Goal: Task Accomplishment & Management: Use online tool/utility

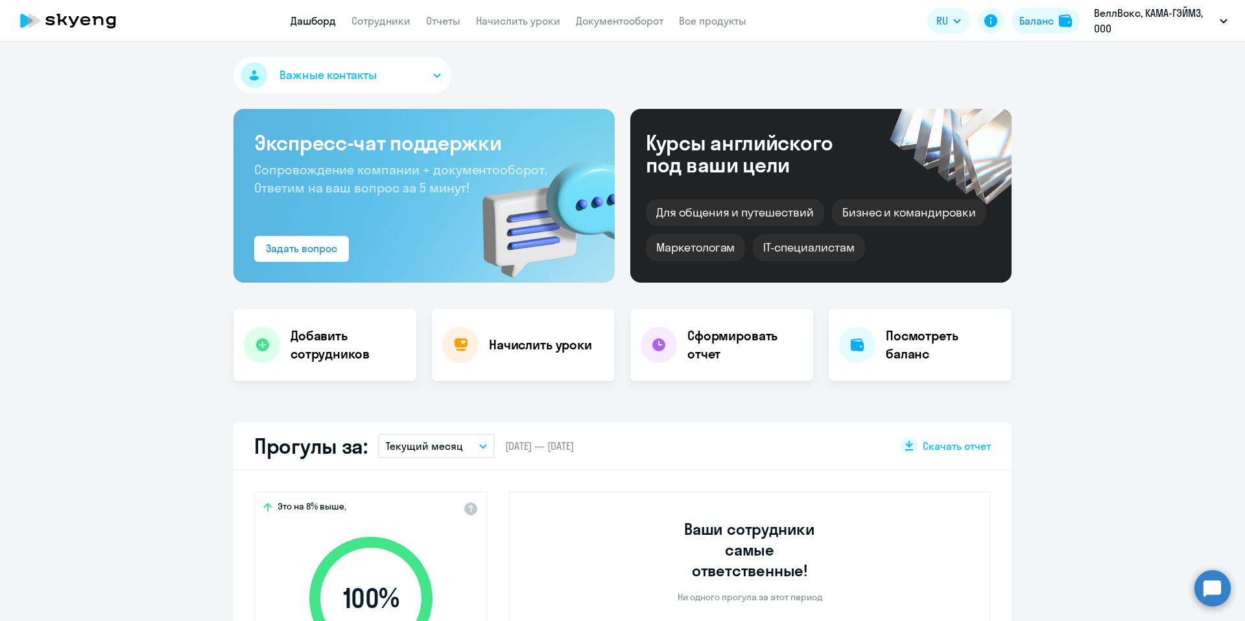
select select "30"
click at [1189, 24] on p "ВеллВокс, КАМА-ГЭЙМЗ, ООО" at bounding box center [1154, 20] width 121 height 31
click at [1174, 102] on li "#101786, КАМА-ГЭЙМЗ, ООО" at bounding box center [1156, 92] width 155 height 32
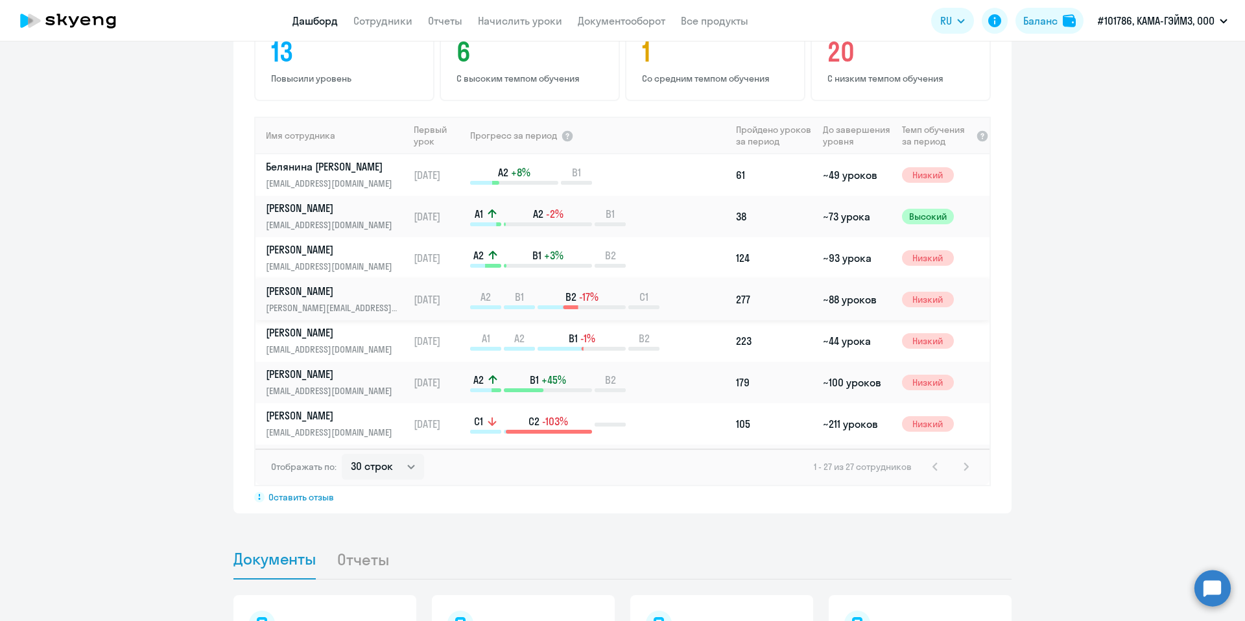
scroll to position [1049, 0]
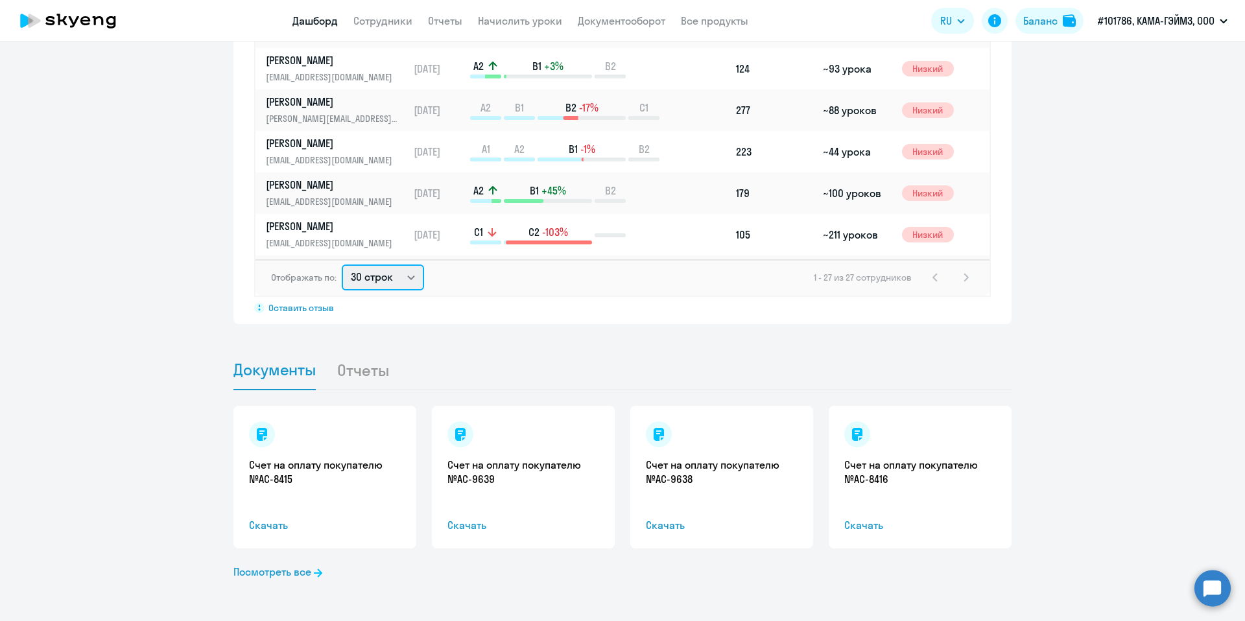
click at [394, 274] on select "30 строк 50 строк 100 строк" at bounding box center [383, 278] width 82 height 26
select select "100"
click at [342, 265] on select "30 строк 50 строк 100 строк" at bounding box center [383, 278] width 82 height 26
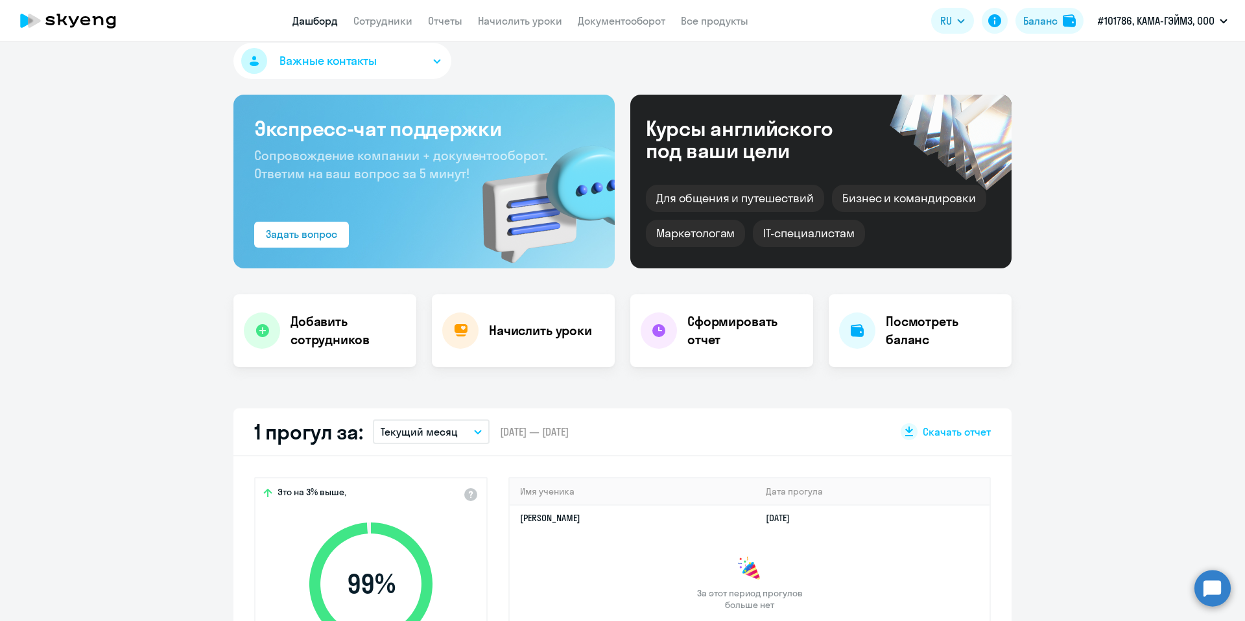
scroll to position [0, 0]
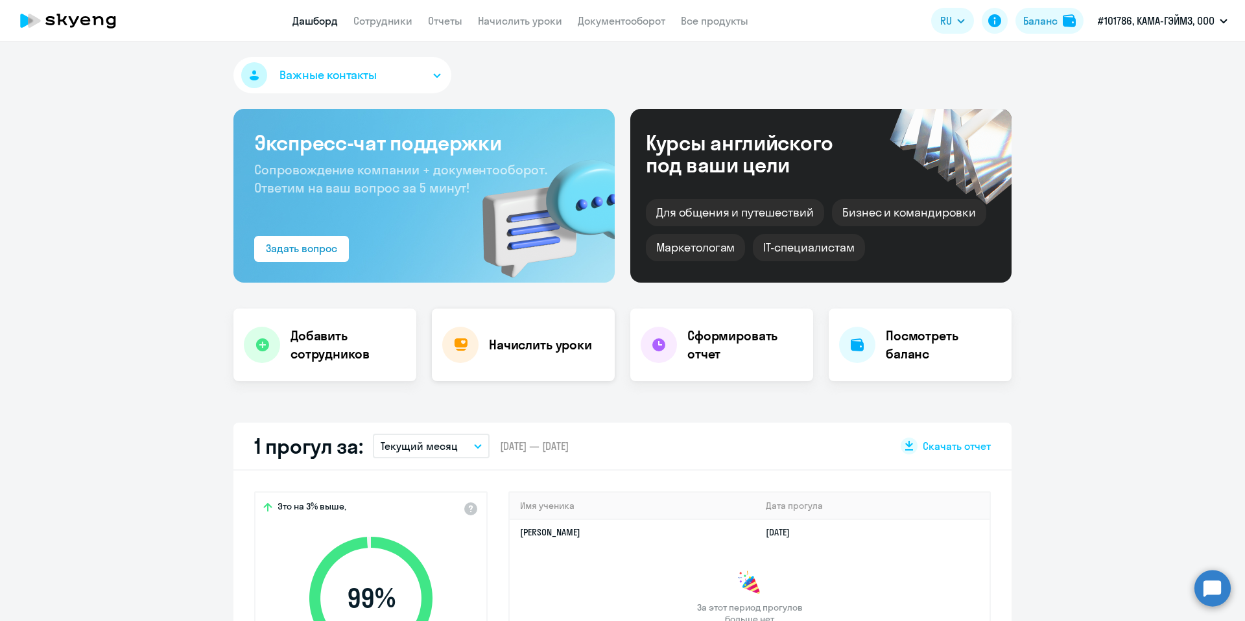
click at [548, 347] on h4 "Начислить уроки" at bounding box center [540, 345] width 103 height 18
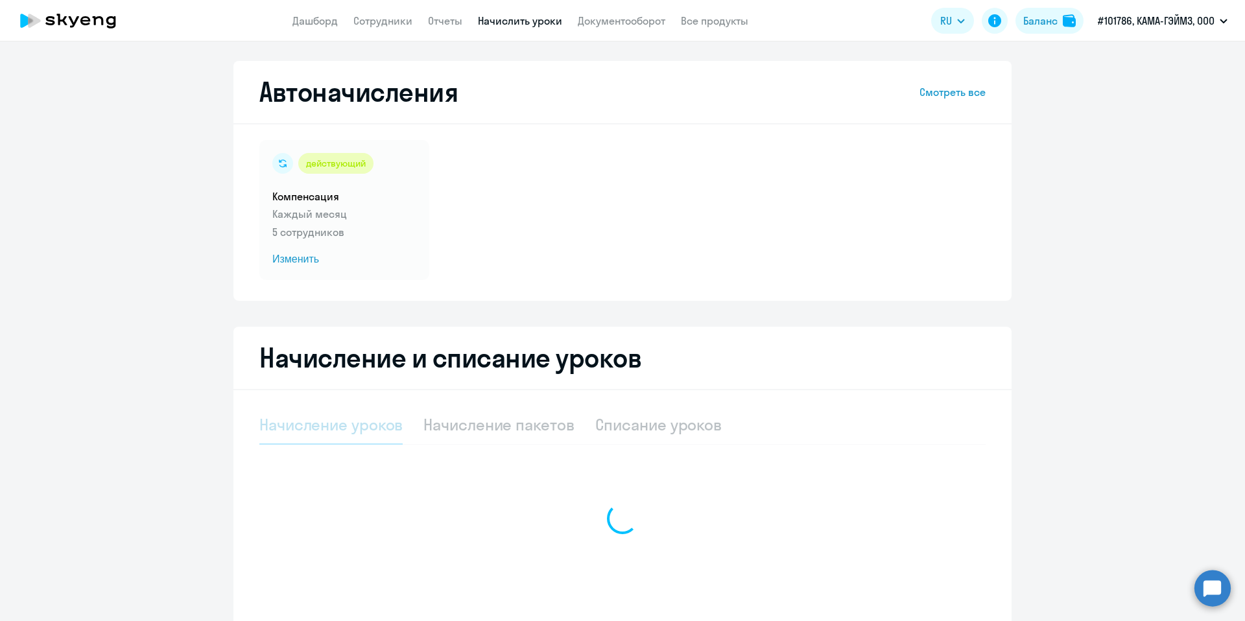
select select "10"
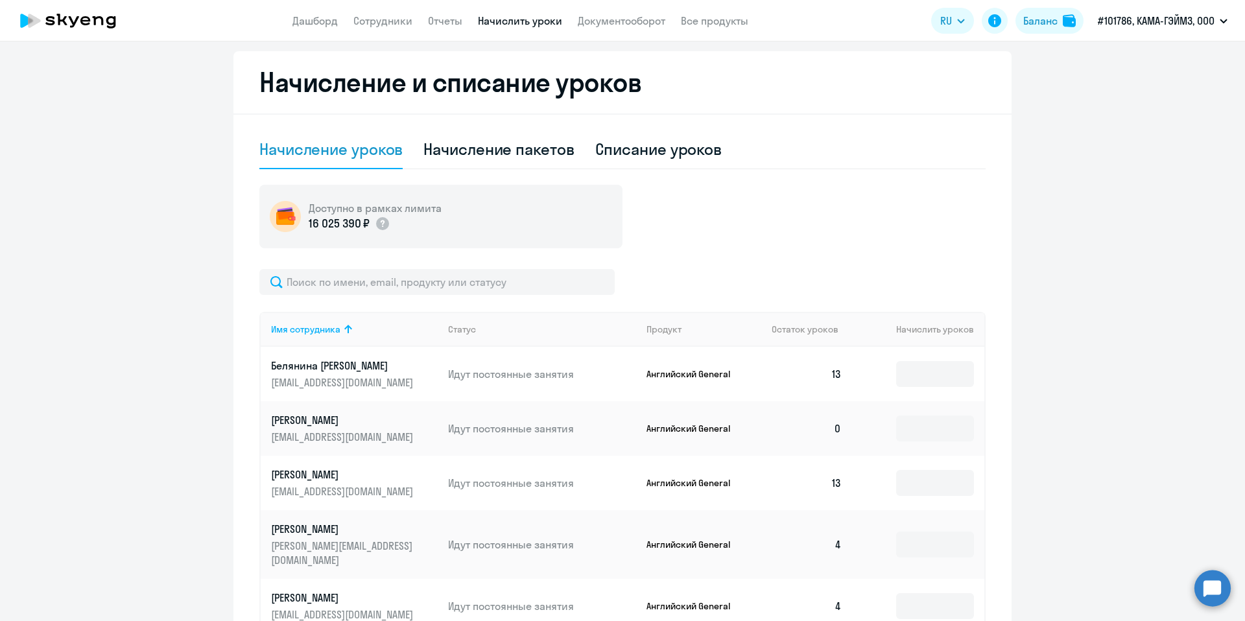
scroll to position [283, 0]
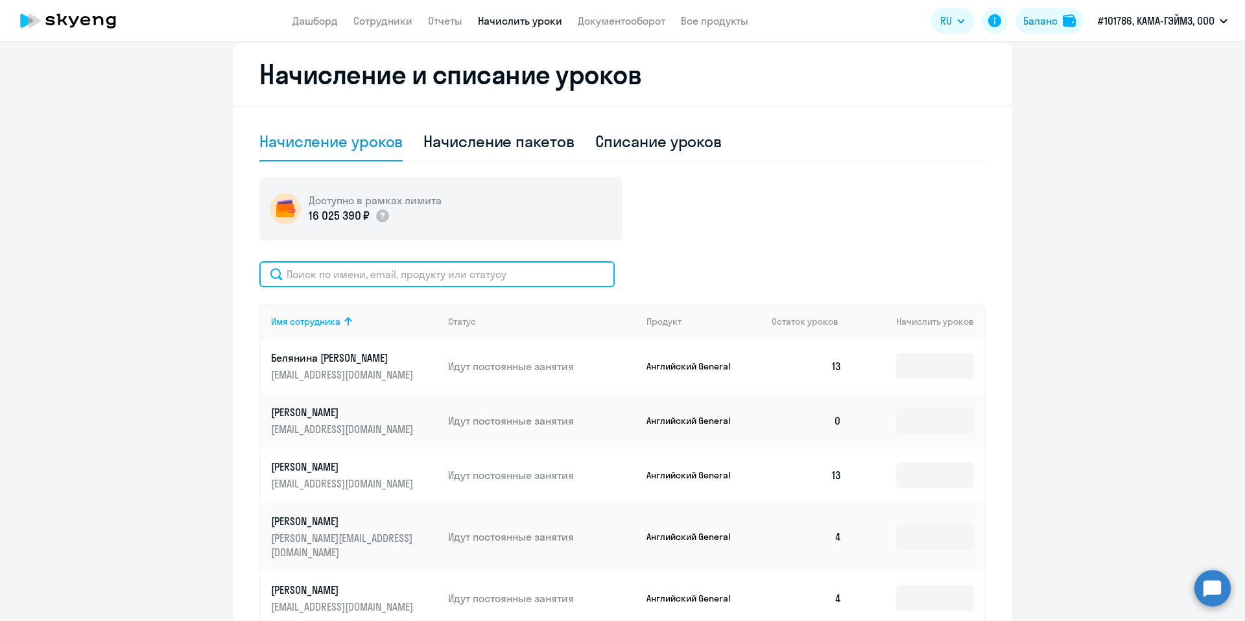
click at [398, 265] on input "text" at bounding box center [436, 274] width 355 height 26
paste input "[PERSON_NAME]"
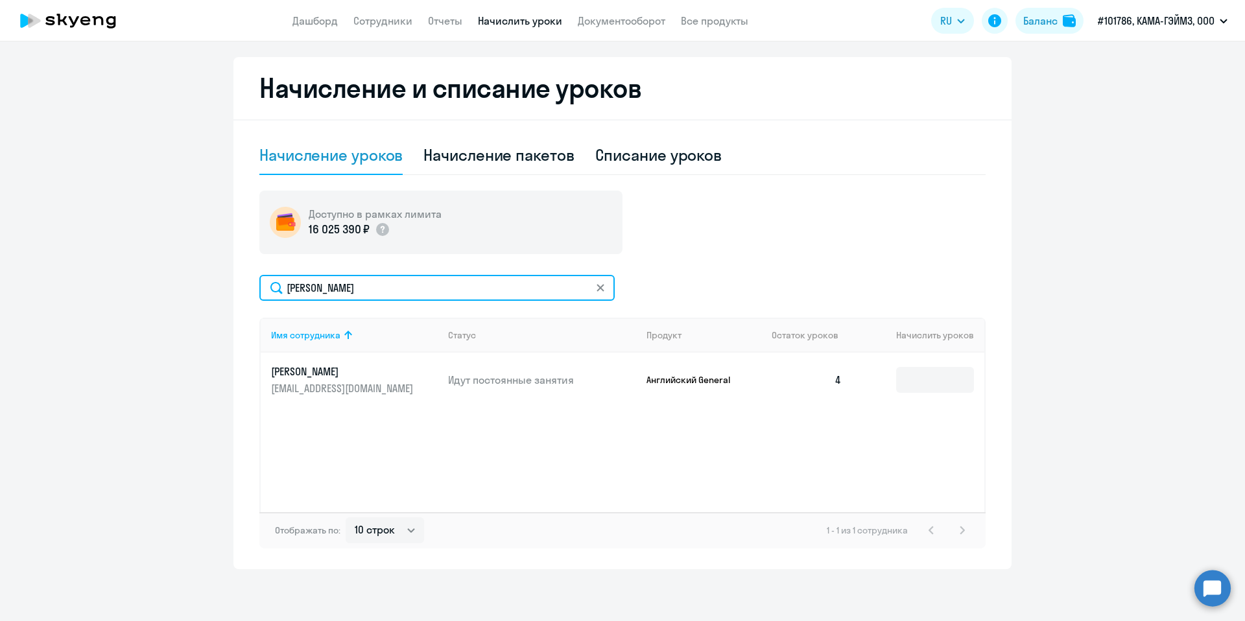
scroll to position [270, 0]
type input "[PERSON_NAME]"
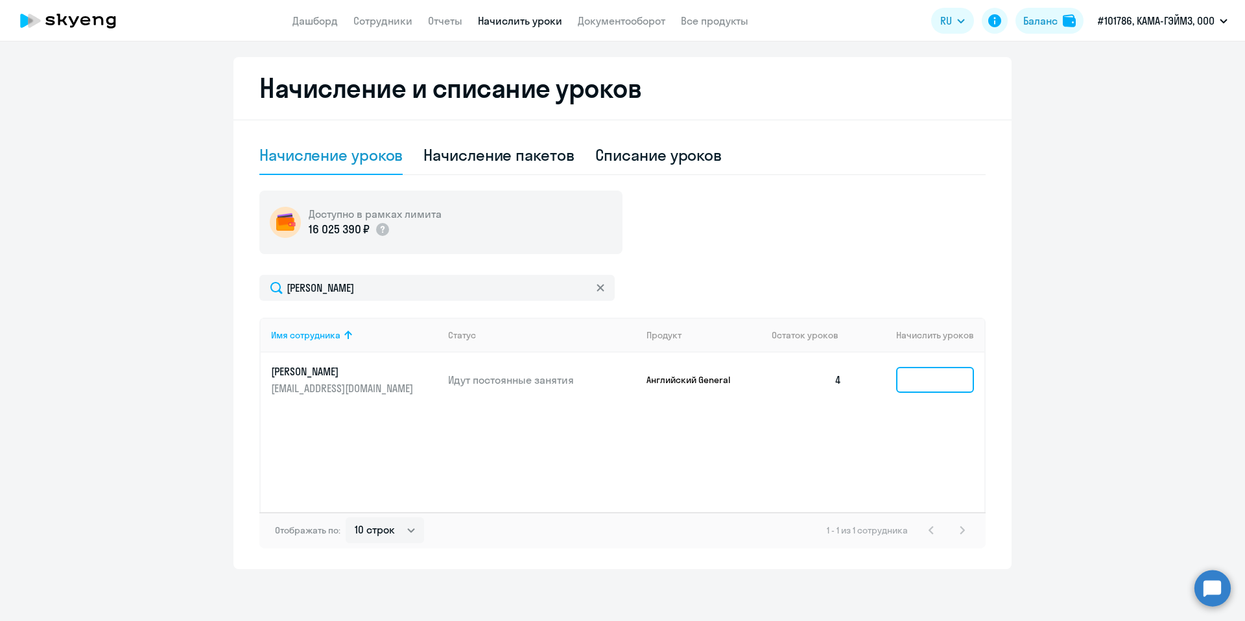
click at [959, 383] on input at bounding box center [935, 380] width 78 height 26
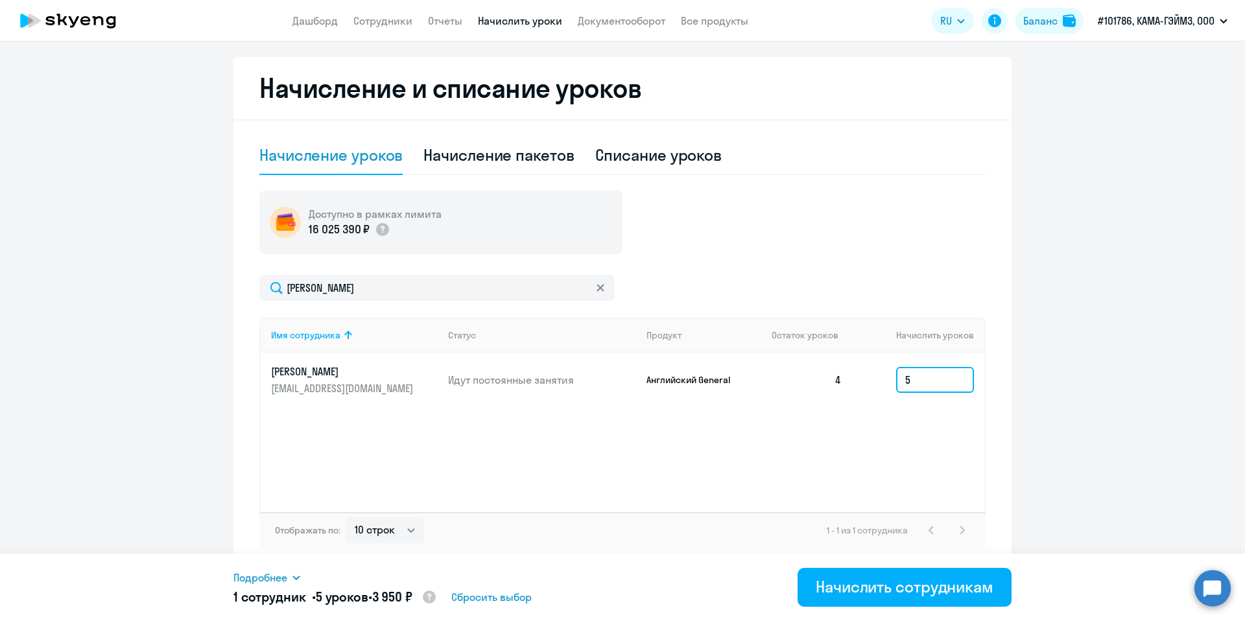
type input "5"
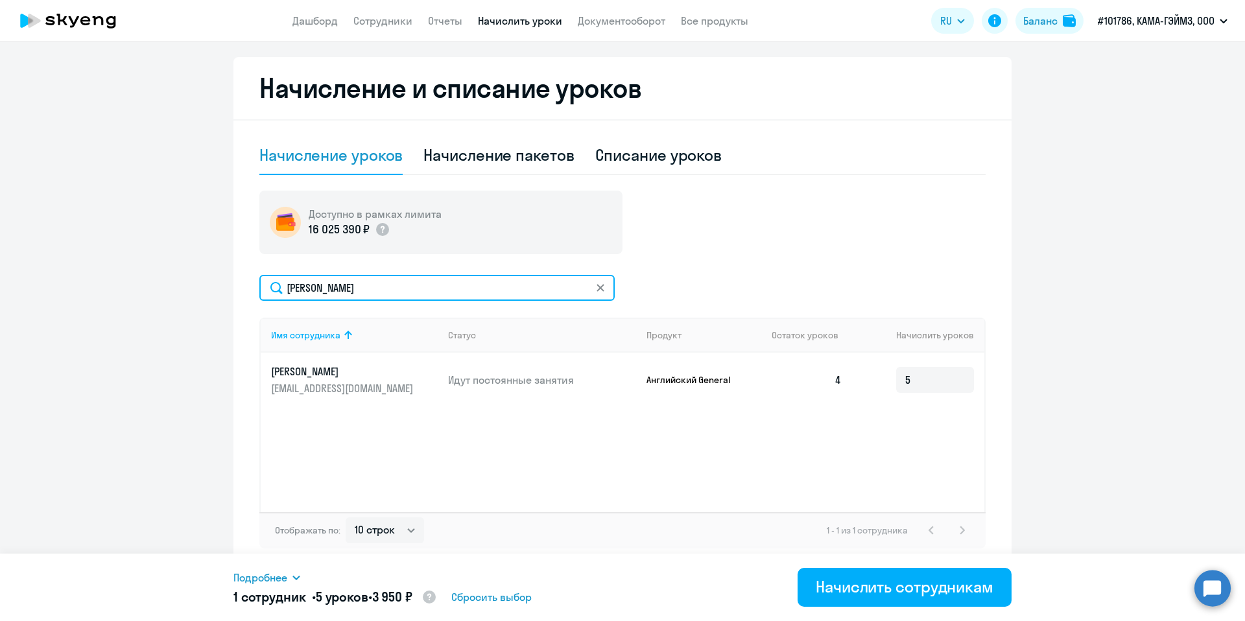
click at [386, 288] on input "[PERSON_NAME]" at bounding box center [436, 288] width 355 height 26
paste input "рузде"
type input "[PERSON_NAME]"
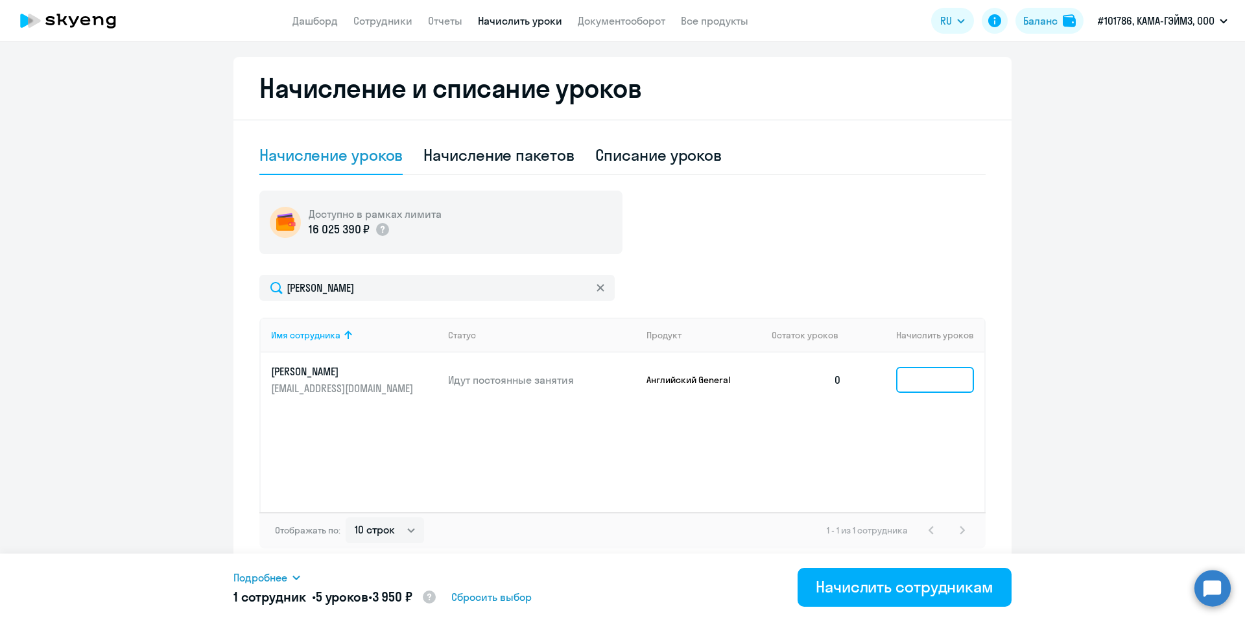
click at [931, 388] on input at bounding box center [935, 380] width 78 height 26
type input "9"
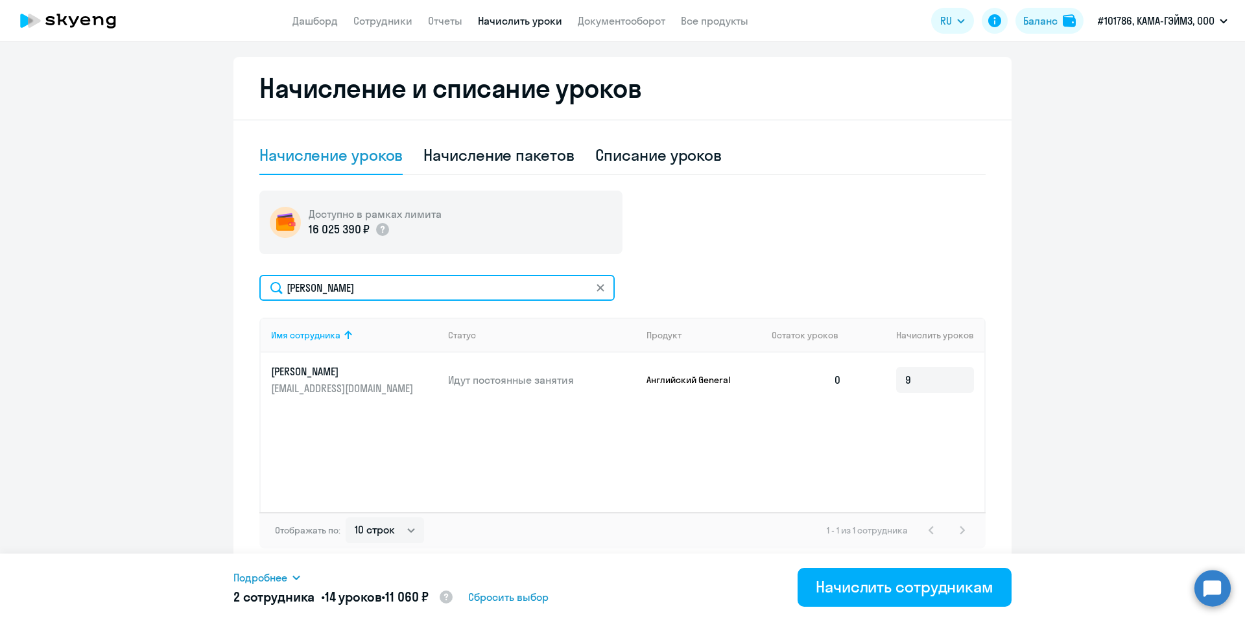
click at [314, 295] on input "[PERSON_NAME]" at bounding box center [436, 288] width 355 height 26
paste input "с"
type input "[PERSON_NAME]"
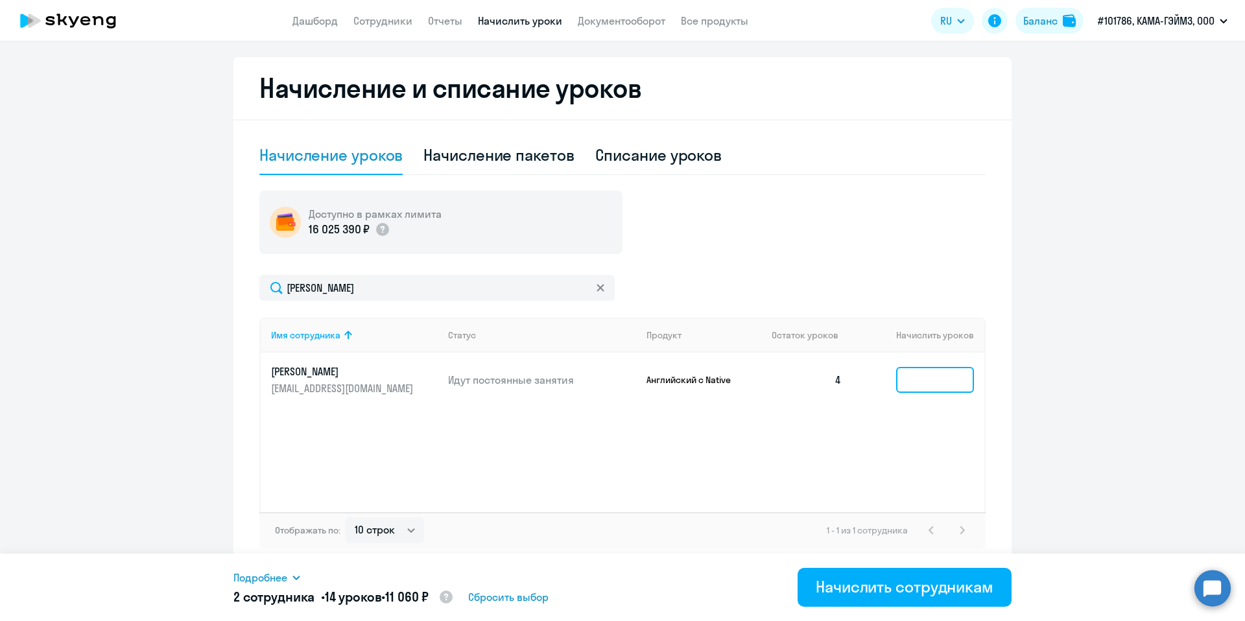
click at [926, 387] on input at bounding box center [935, 380] width 78 height 26
type input "4"
click at [830, 455] on div "Имя сотрудника Статус Продукт Остаток уроков Начислить уроков [PERSON_NAME] [EM…" at bounding box center [622, 415] width 726 height 194
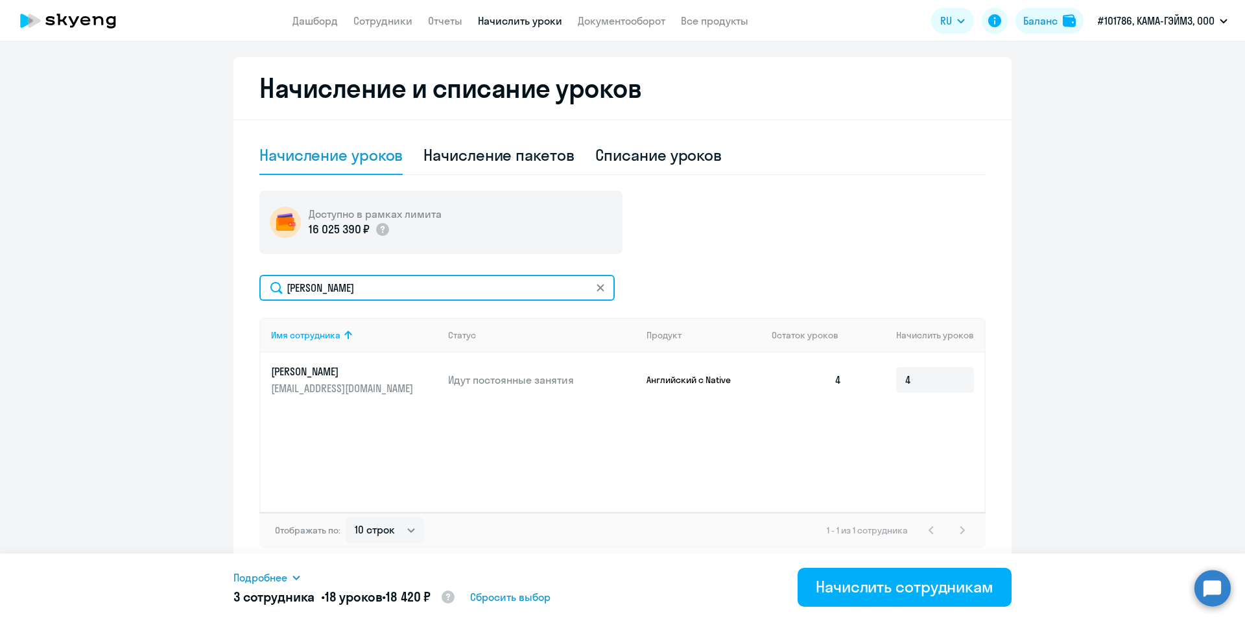
click at [409, 284] on input "[PERSON_NAME]" at bounding box center [436, 288] width 355 height 26
paste input "лисе"
type input "[PERSON_NAME]"
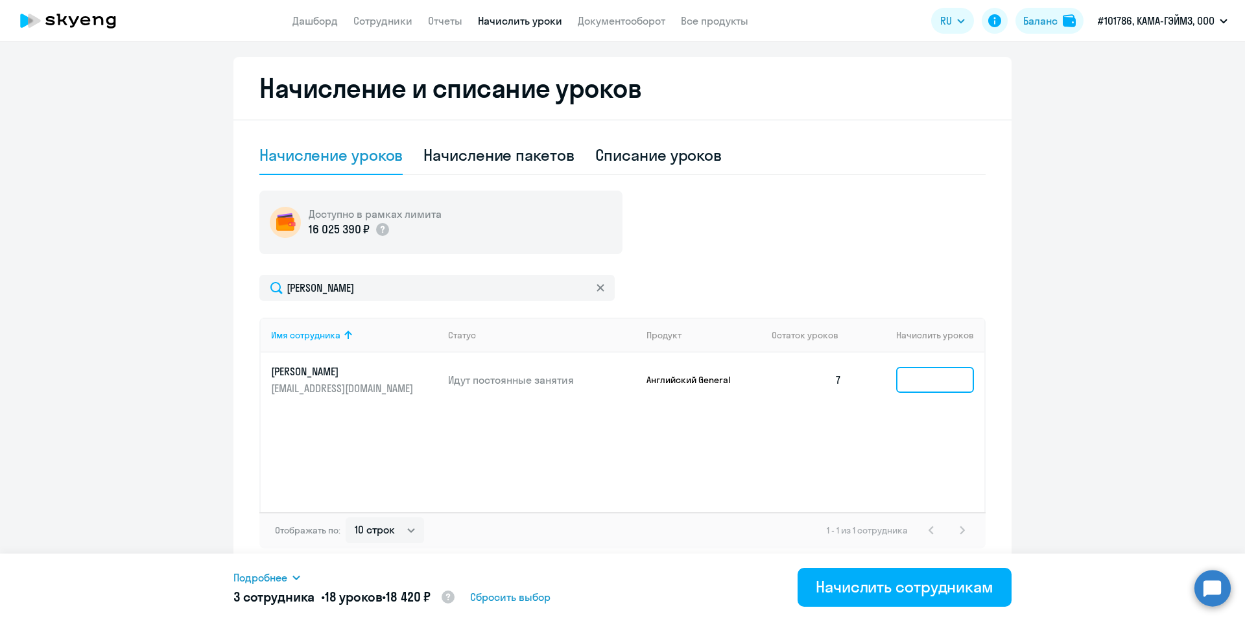
click at [927, 385] on input at bounding box center [935, 380] width 78 height 26
type input "2"
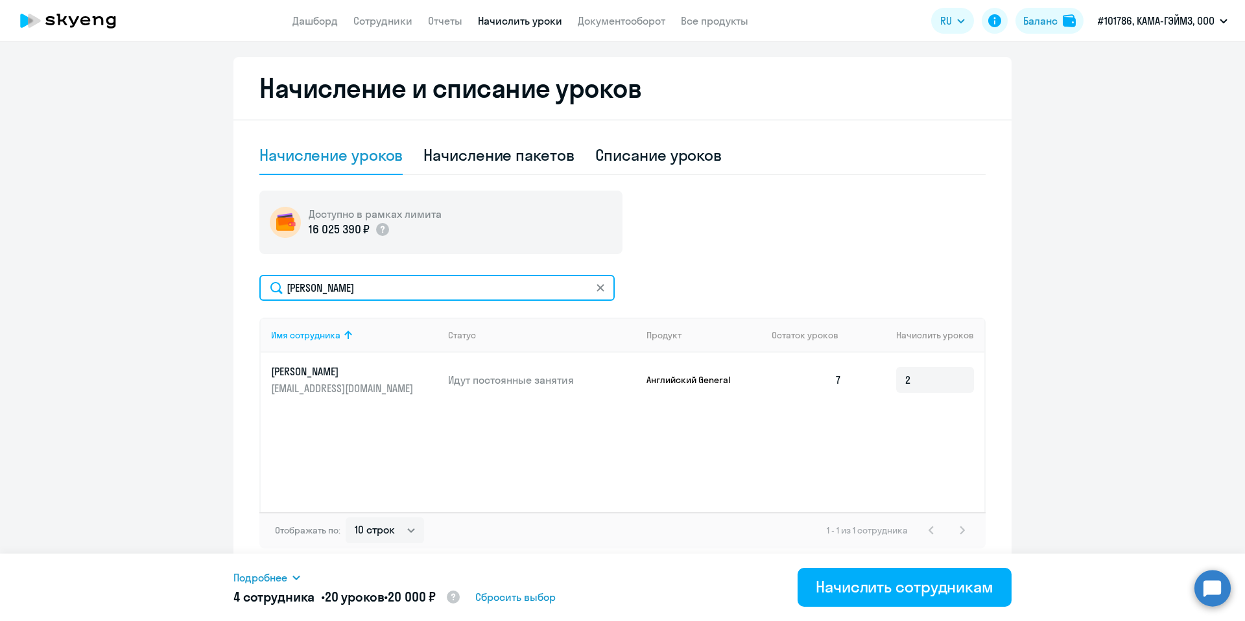
click at [347, 287] on input "[PERSON_NAME]" at bounding box center [436, 288] width 355 height 26
paste input "узнецова"
type input "[PERSON_NAME]"
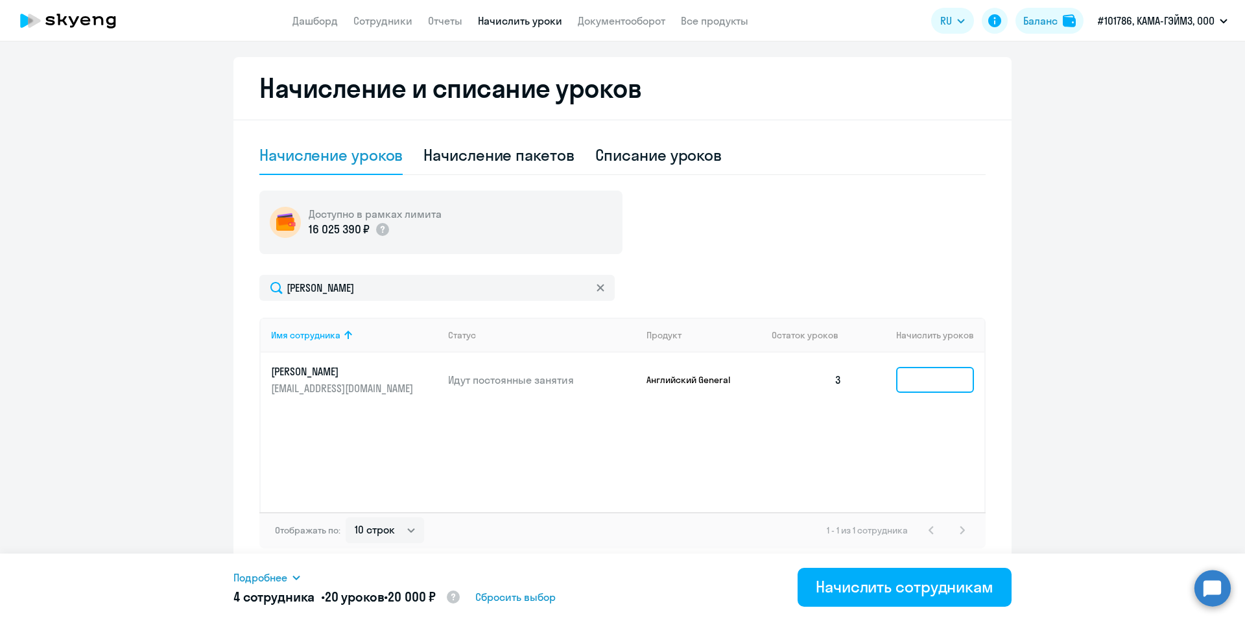
click at [932, 386] on input at bounding box center [935, 380] width 78 height 26
type input "6"
click at [876, 427] on div "Имя сотрудника Статус Продукт Остаток уроков [PERSON_NAME] уроков [PERSON_NAME]…" at bounding box center [622, 415] width 726 height 194
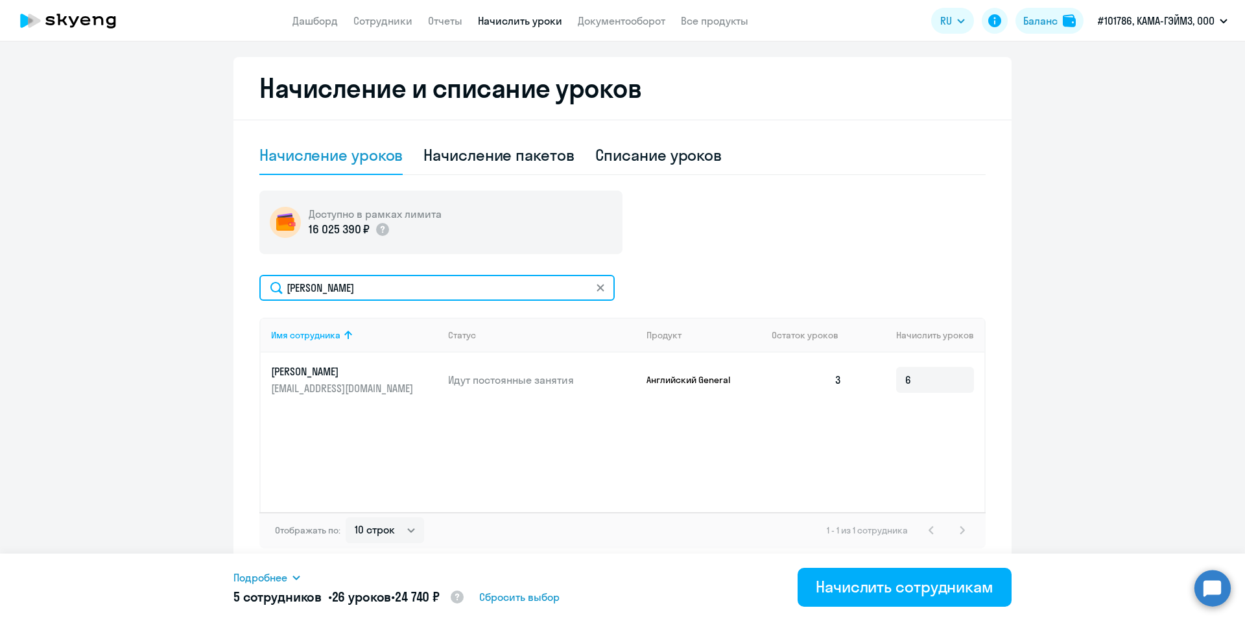
click at [393, 292] on input "[PERSON_NAME]" at bounding box center [436, 288] width 355 height 26
paste input "илевская"
type input "[PERSON_NAME]"
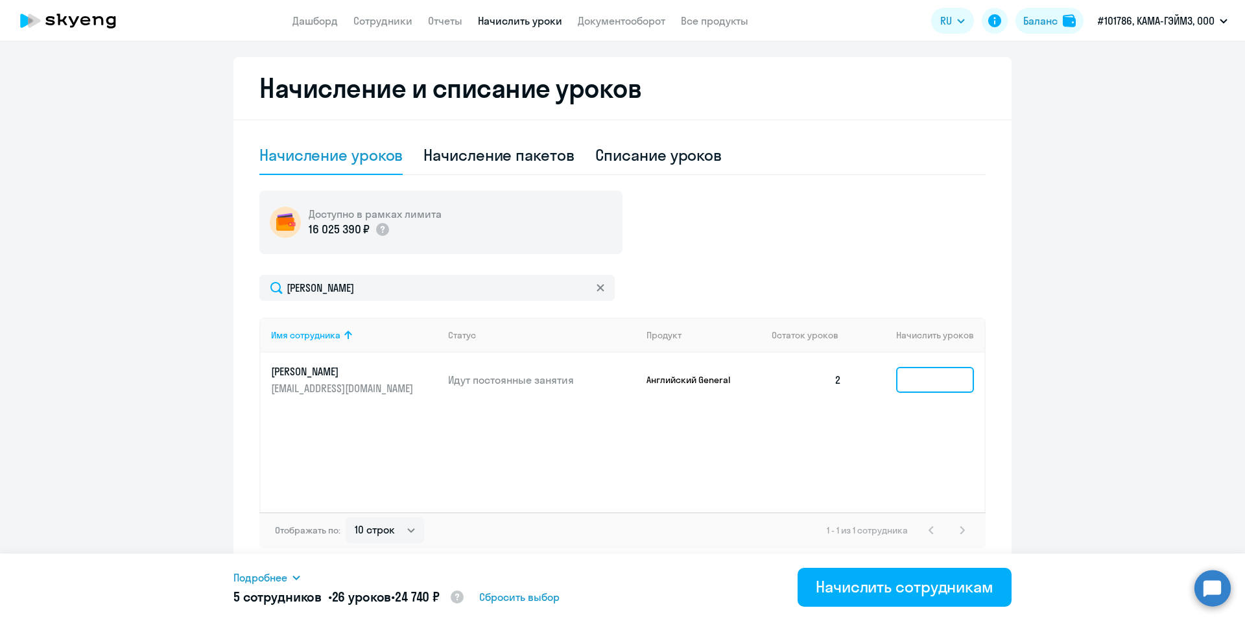
click at [926, 375] on input at bounding box center [935, 380] width 78 height 26
type input "7"
click at [856, 438] on div "Имя сотрудника Статус Продукт Остаток уроков Начислить уроков [PERSON_NAME] [PE…" at bounding box center [622, 415] width 726 height 194
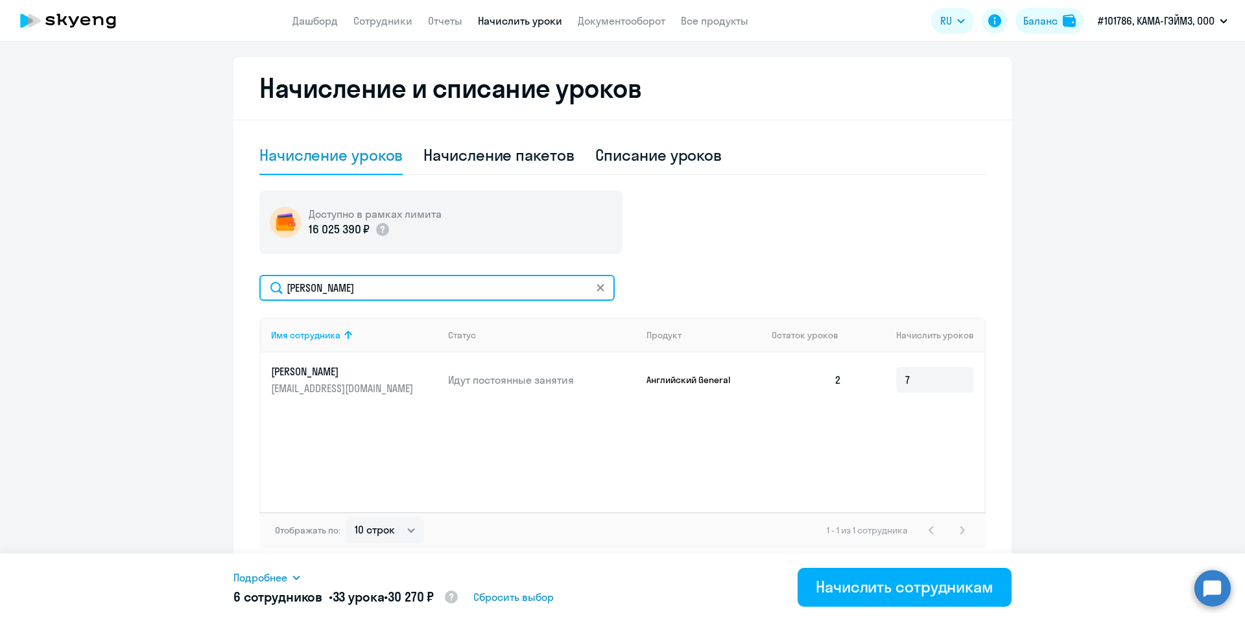
click at [372, 290] on input "[PERSON_NAME]" at bounding box center [436, 288] width 355 height 26
paste input "айдёнова"
type input "[PERSON_NAME]"
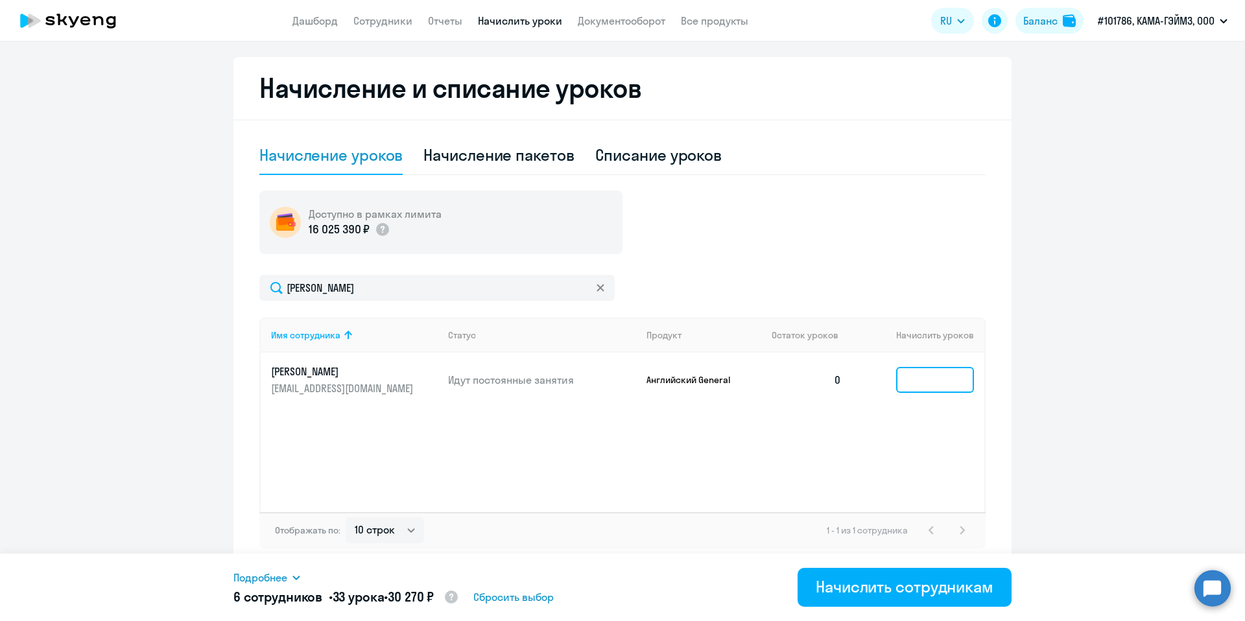
click at [910, 373] on input at bounding box center [935, 380] width 78 height 26
type input "9"
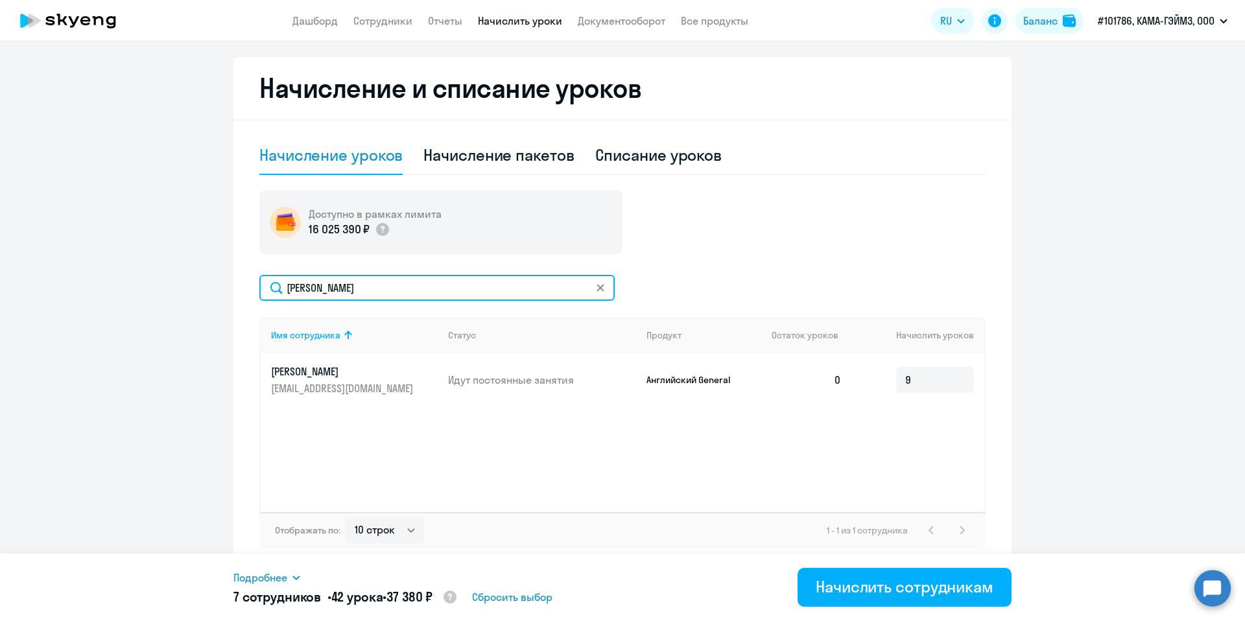
click at [366, 285] on input "[PERSON_NAME]" at bounding box center [436, 288] width 355 height 26
paste input "дожогин"
type input "Недожогин"
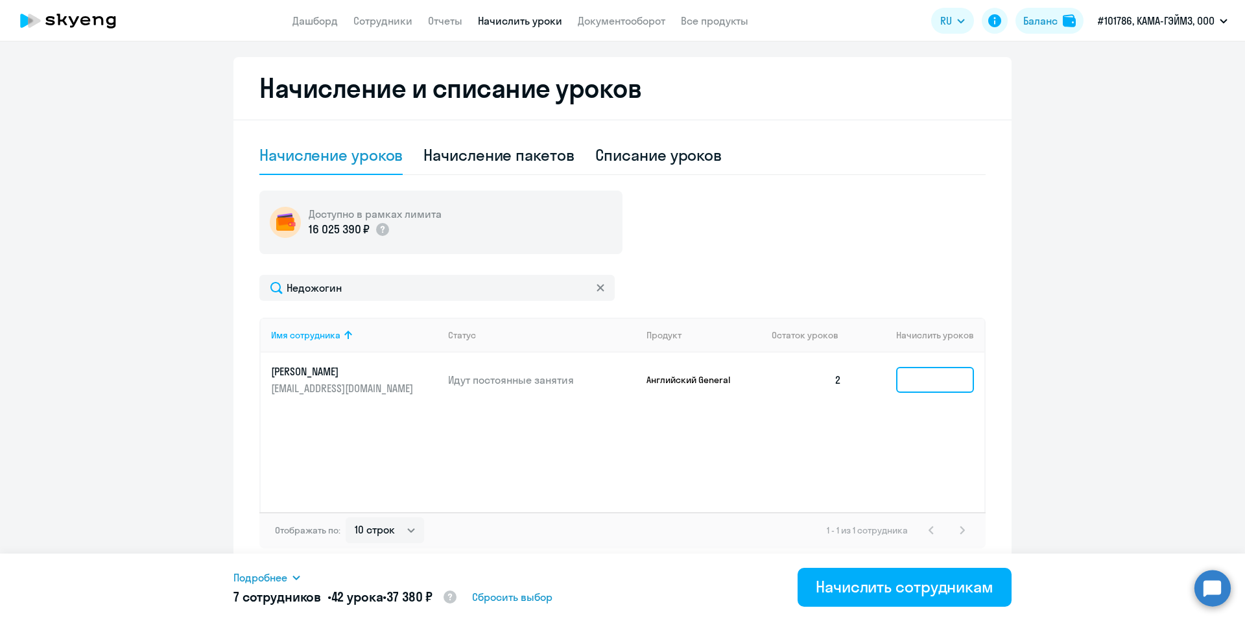
click at [932, 383] on input at bounding box center [935, 380] width 78 height 26
type input "7"
click at [587, 479] on div "Имя сотрудника Статус Продукт Остаток уроков Начислить уроков [PERSON_NAME] [PE…" at bounding box center [622, 415] width 726 height 194
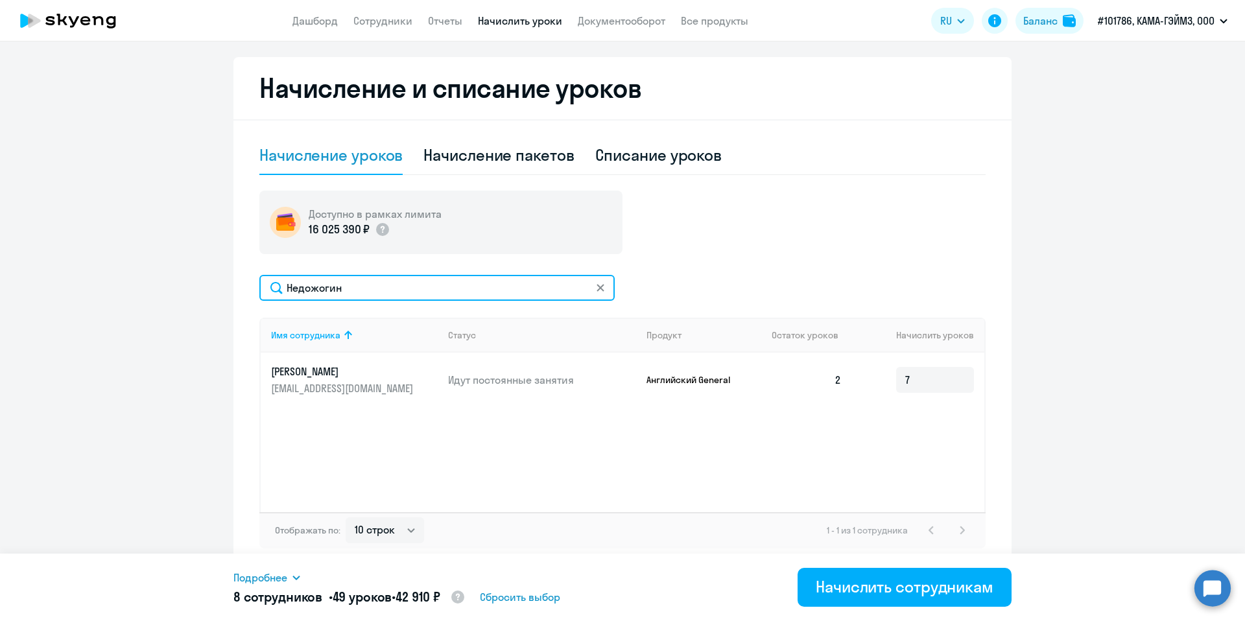
click at [347, 288] on input "Недожогин" at bounding box center [436, 288] width 355 height 26
paste input "викова"
type input "[PERSON_NAME]"
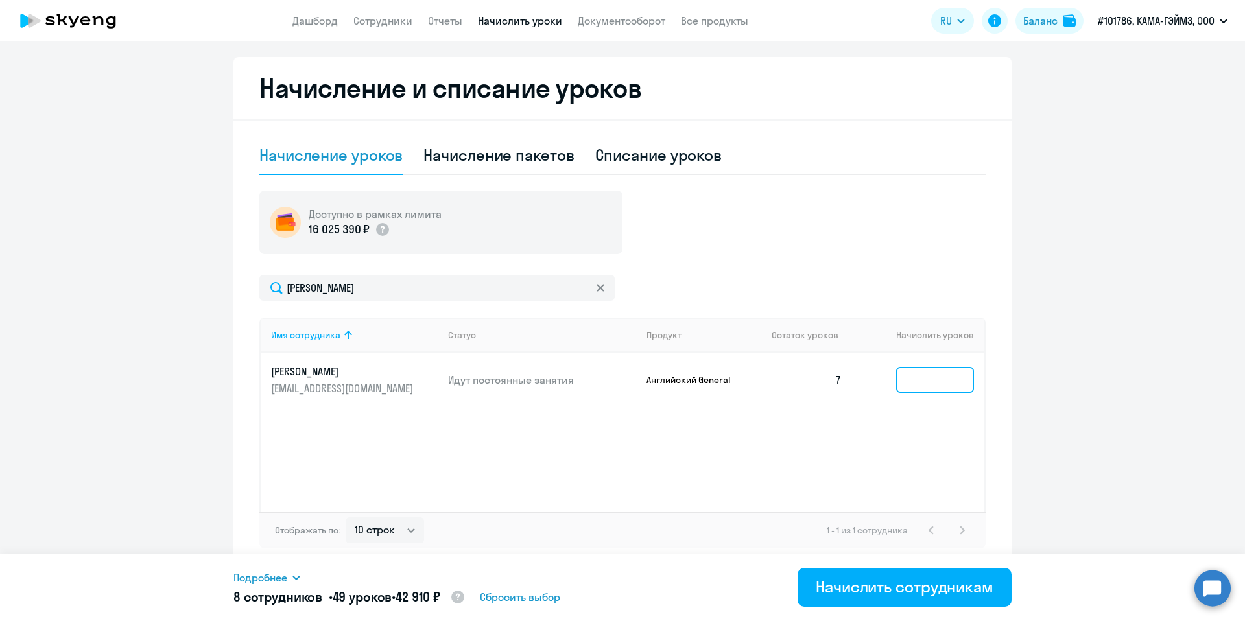
click at [912, 379] on input at bounding box center [935, 380] width 78 height 26
type input "2"
click at [772, 453] on div "Имя сотрудника Статус Продукт Остаток уроков Начислить уроков [PERSON_NAME] [EM…" at bounding box center [622, 415] width 726 height 194
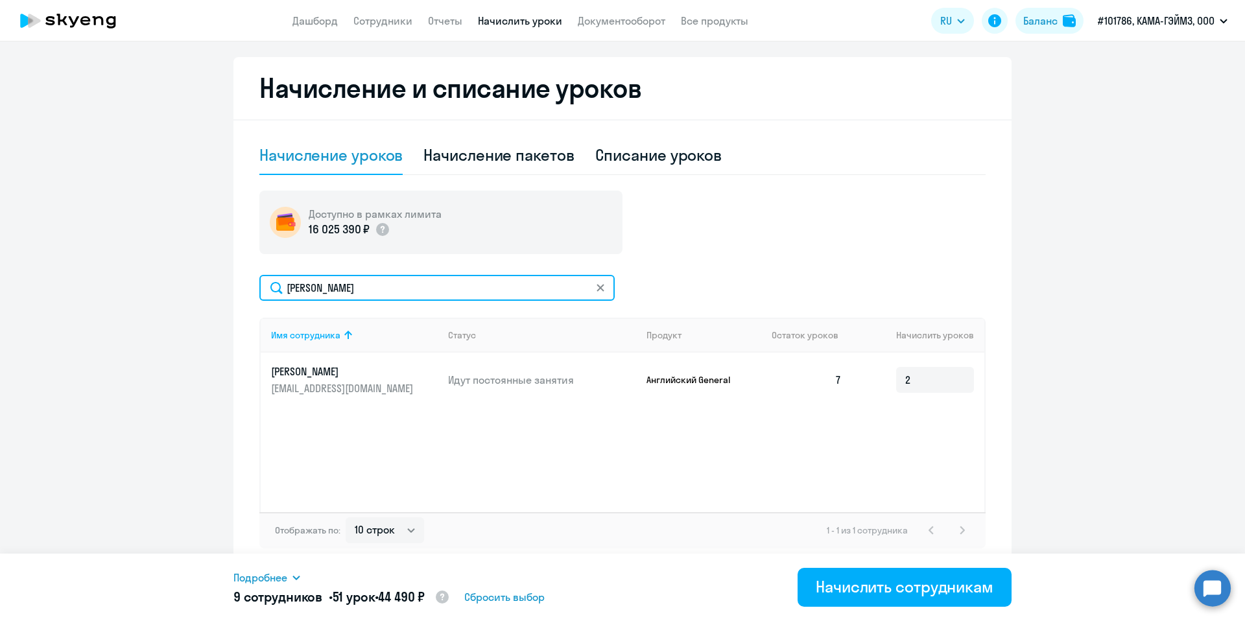
click at [379, 285] on input "[PERSON_NAME]" at bounding box center [436, 288] width 355 height 26
paste input "латонов"
type input "[PERSON_NAME]"
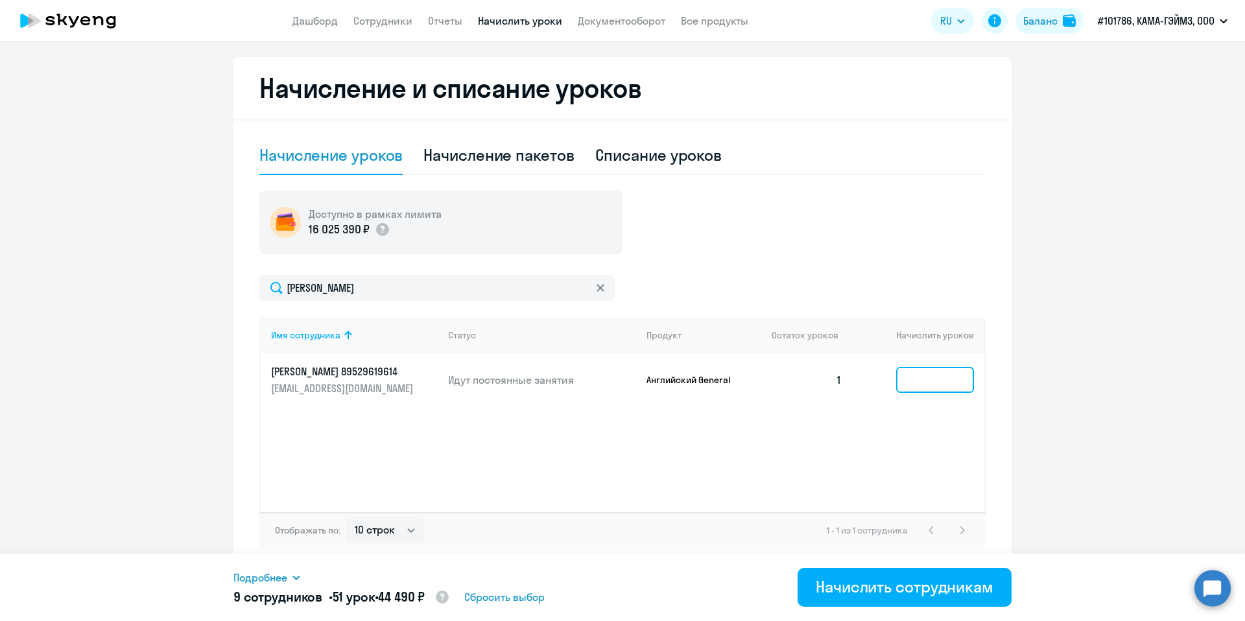
click at [912, 383] on input at bounding box center [935, 380] width 78 height 26
type input "8"
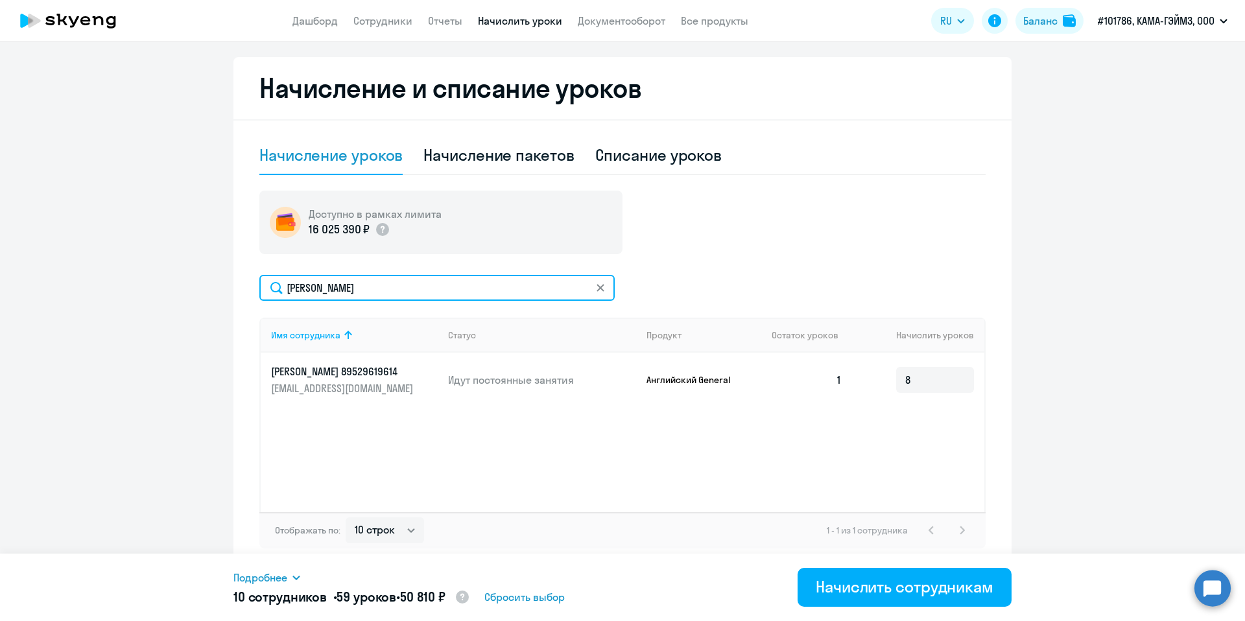
click at [353, 282] on input "[PERSON_NAME]" at bounding box center [436, 288] width 355 height 26
paste input "[PERSON_NAME]"
type input "[PERSON_NAME]"
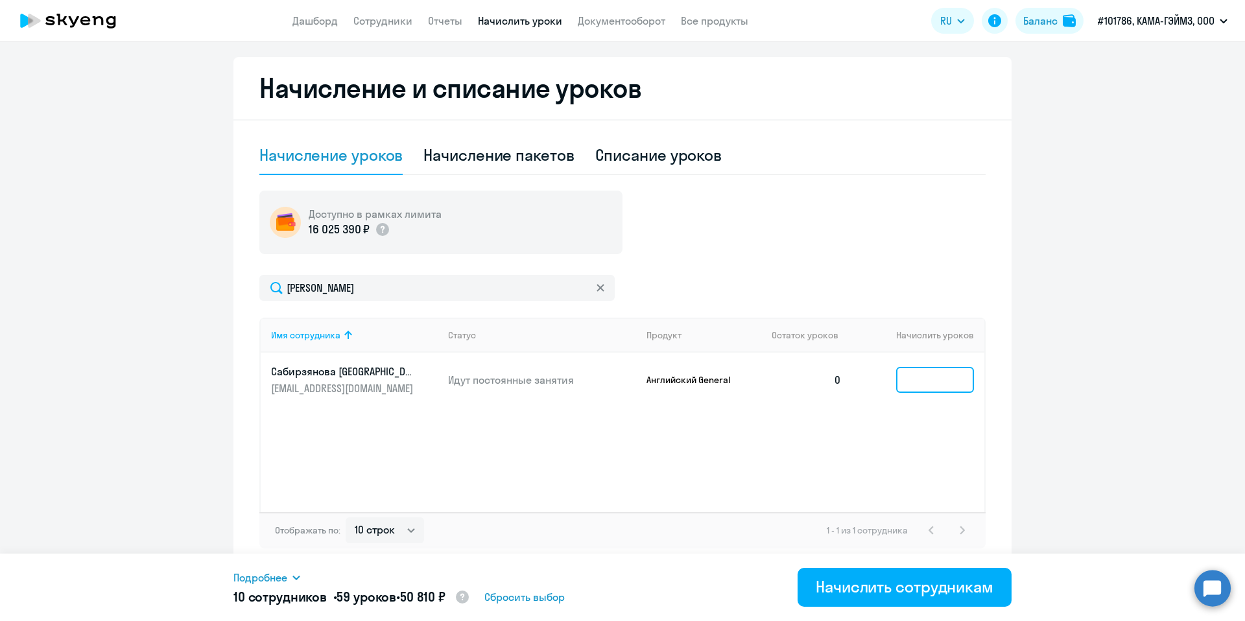
click at [943, 374] on input at bounding box center [935, 380] width 78 height 26
type input "9"
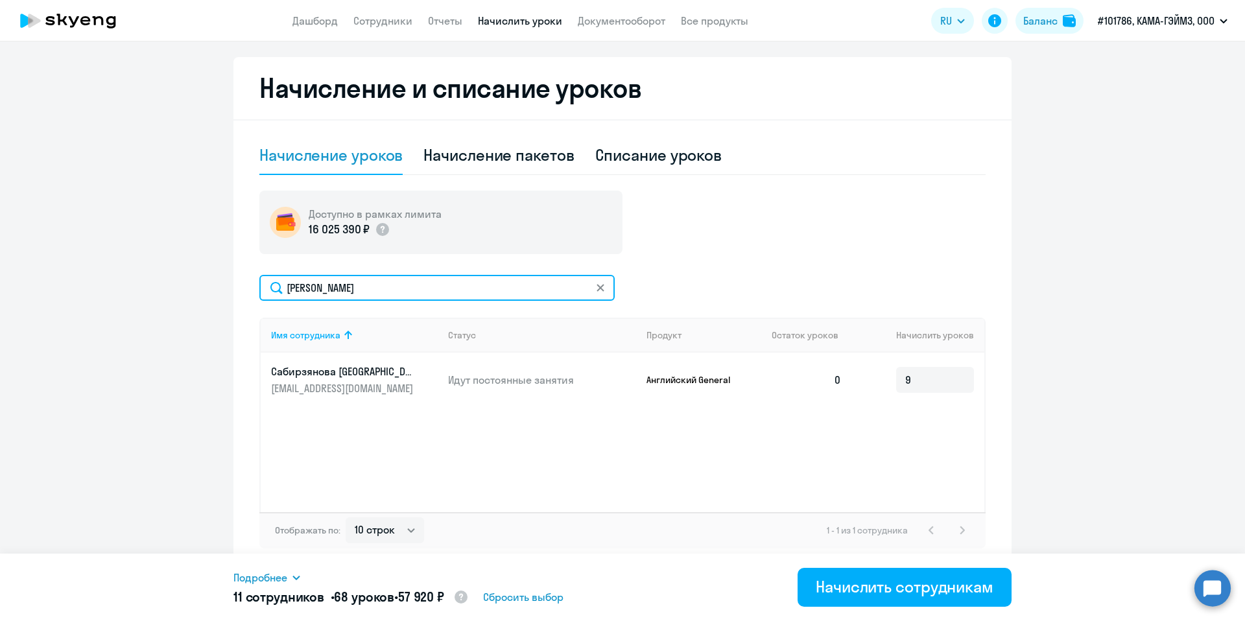
click at [360, 280] on input "[PERSON_NAME]" at bounding box center [436, 288] width 355 height 26
paste input "ирнов"
type input "[PERSON_NAME]"
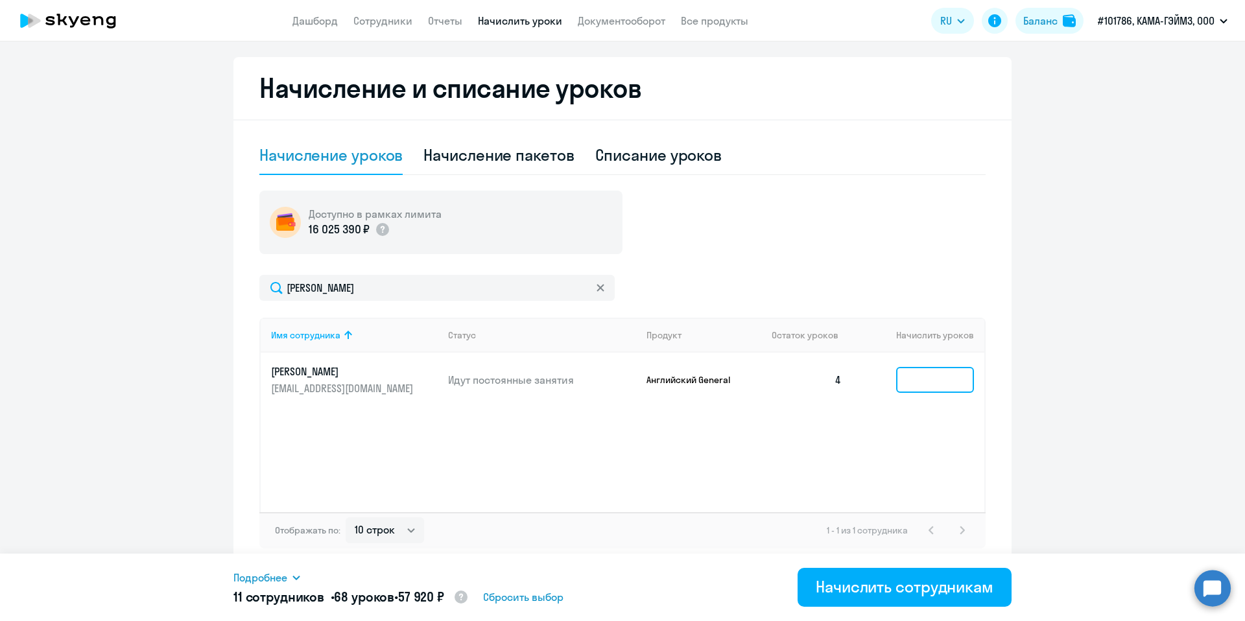
click at [916, 381] on input at bounding box center [935, 380] width 78 height 26
type input "5"
click at [759, 462] on div "Имя сотрудника Статус Продукт Остаток уроков [PERSON_NAME] уроков [PERSON_NAME]…" at bounding box center [622, 415] width 726 height 194
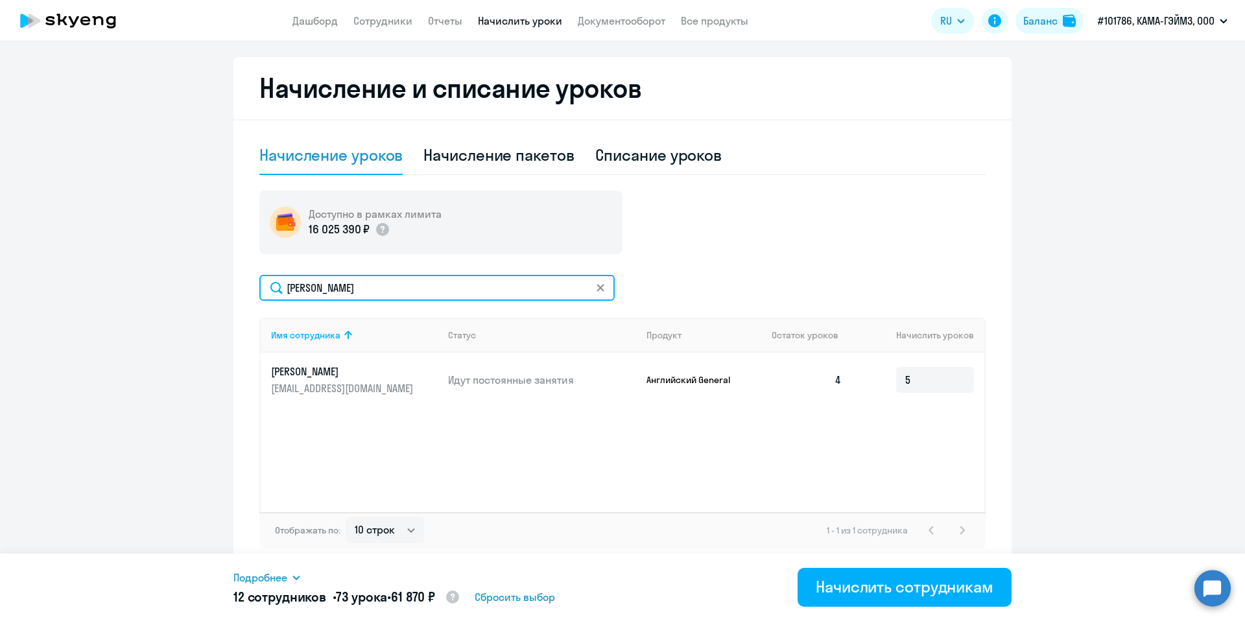
click at [343, 293] on input "[PERSON_NAME]" at bounding box center [436, 288] width 355 height 26
paste input "[PERSON_NAME]"
type input "[PERSON_NAME]"
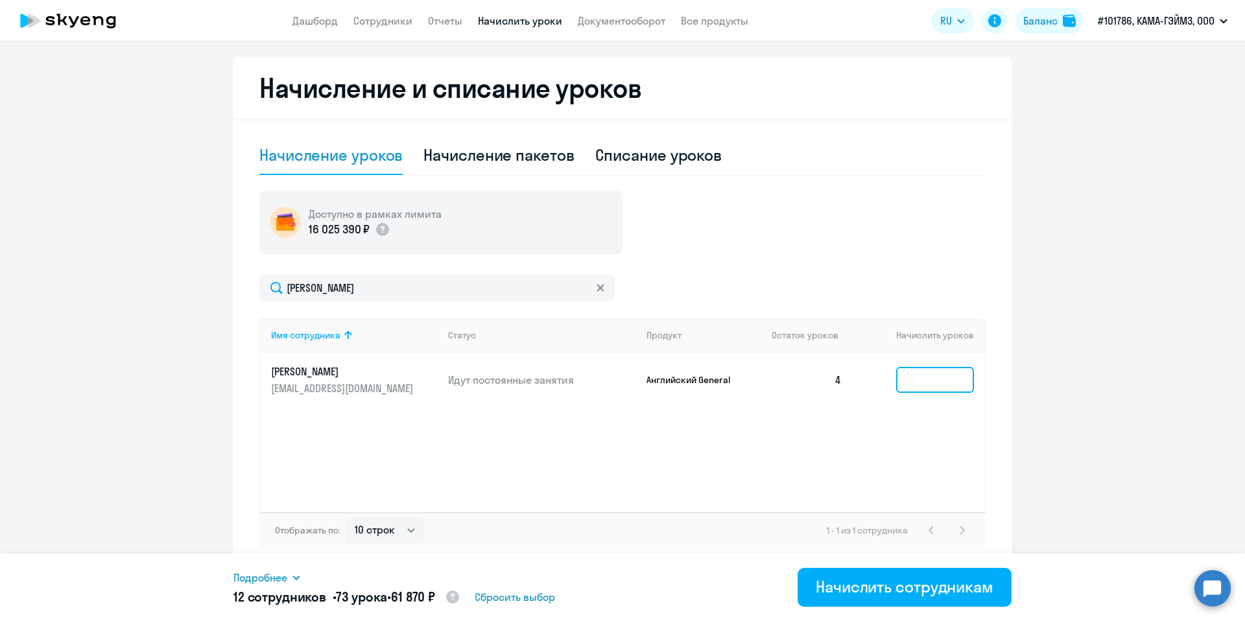
click at [927, 378] on input at bounding box center [935, 380] width 78 height 26
type input "5"
click at [838, 441] on div "Имя сотрудника Статус Продукт Остаток уроков [PERSON_NAME] уроков [PERSON_NAME]…" at bounding box center [622, 415] width 726 height 194
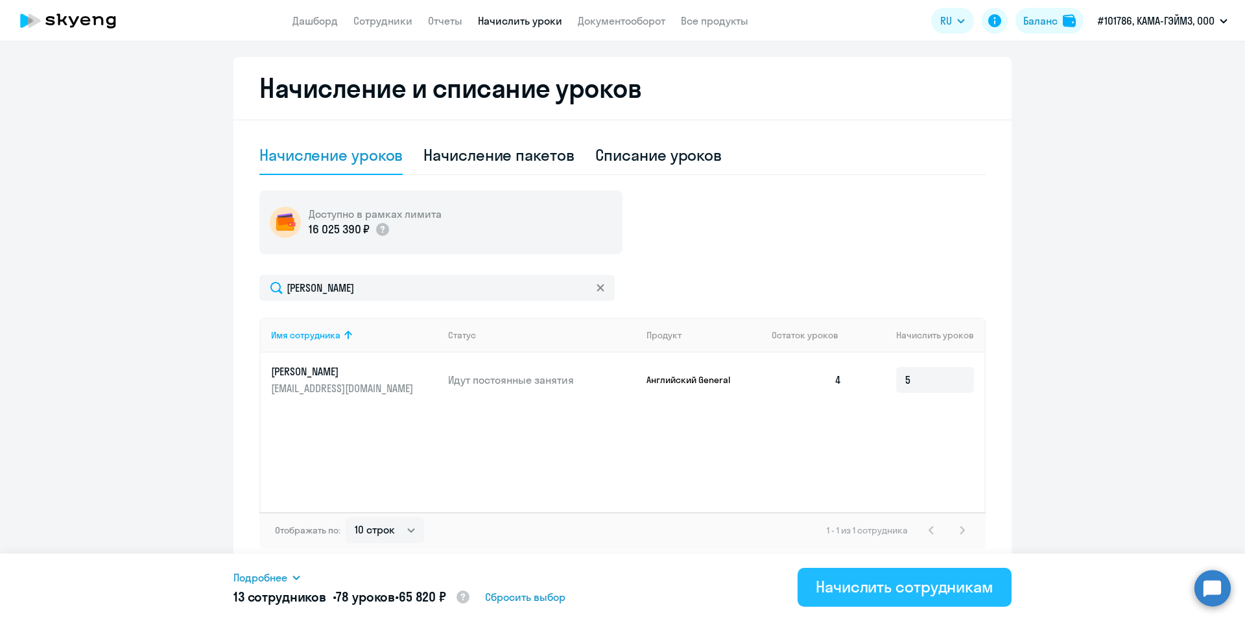
click at [943, 591] on div "Начислить сотрудникам" at bounding box center [905, 586] width 178 height 21
